Goal: Navigation & Orientation: Find specific page/section

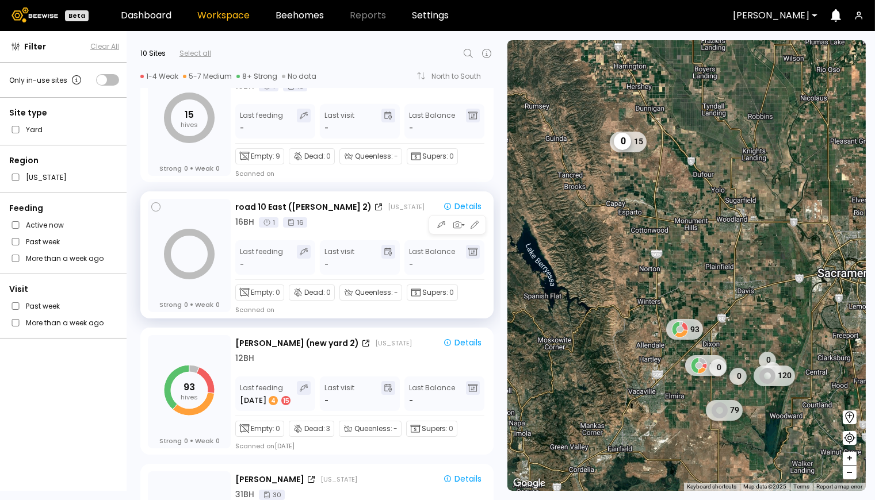
scroll to position [51, 0]
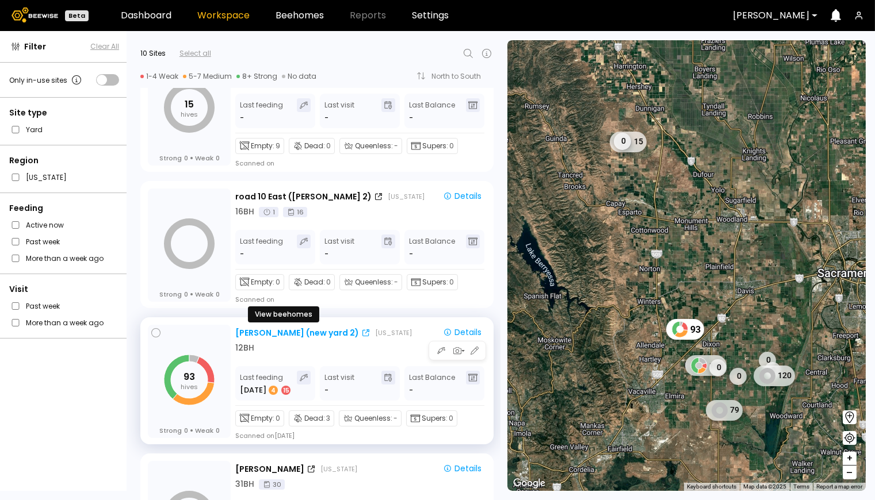
click at [258, 329] on div "[PERSON_NAME] (new yard 2)" at bounding box center [297, 333] width 124 height 12
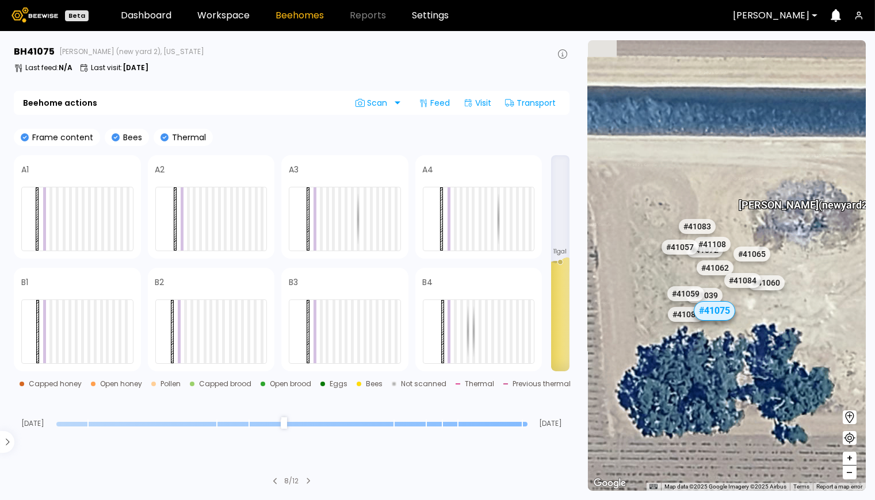
drag, startPoint x: 652, startPoint y: 198, endPoint x: 735, endPoint y: 200, distance: 82.8
click at [735, 200] on div "# 41073 # 41036 # 40069 # 40200 # 40702 # 40113 # 40306 # 40345 # 40297 # 40190…" at bounding box center [727, 265] width 278 height 451
click at [675, 246] on div "# 41057" at bounding box center [680, 247] width 40 height 18
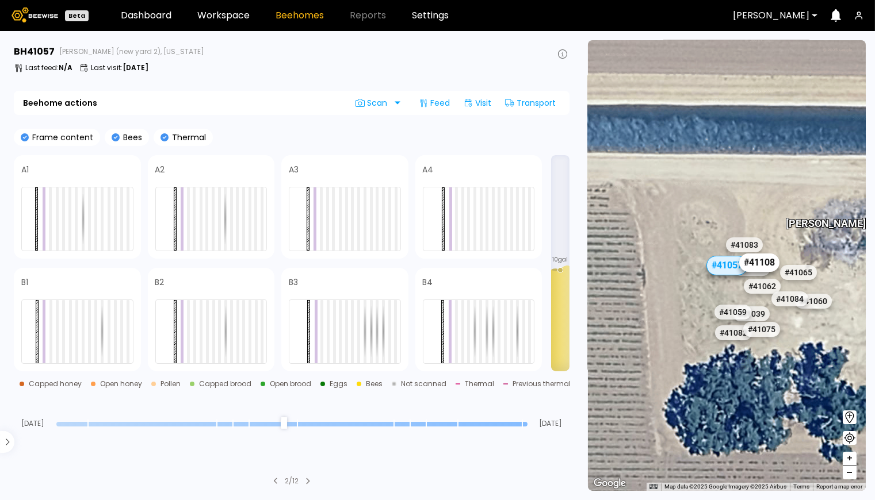
click at [762, 263] on div "# 41108" at bounding box center [758, 263] width 40 height 18
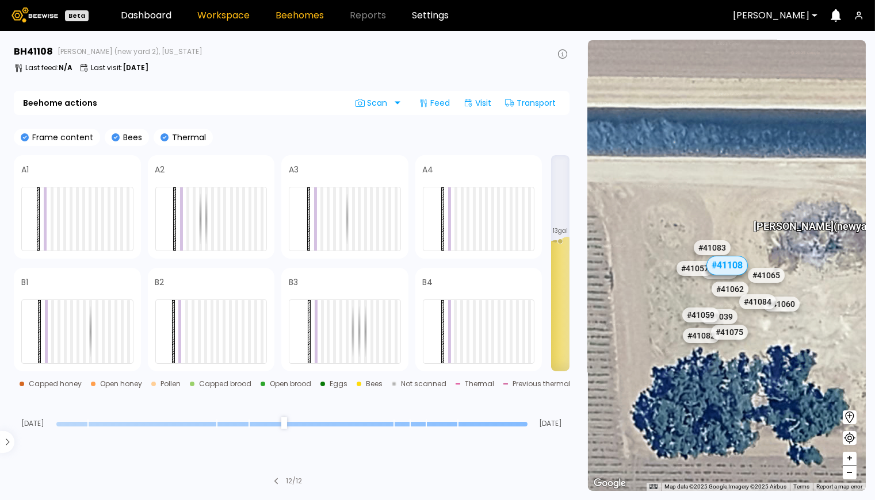
click at [219, 16] on link "Workspace" at bounding box center [223, 15] width 52 height 9
